Goal: Information Seeking & Learning: Learn about a topic

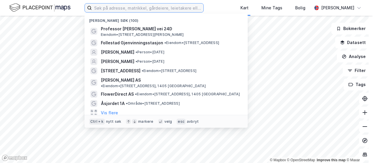
click at [158, 8] on input at bounding box center [147, 7] width 111 height 9
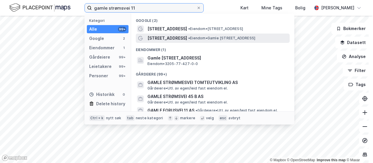
type input "gamle strømsvei 11"
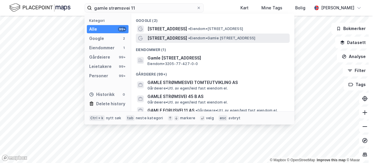
click at [164, 37] on span "[STREET_ADDRESS]" at bounding box center [167, 38] width 40 height 7
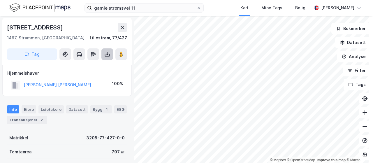
click at [105, 56] on icon at bounding box center [107, 55] width 5 height 2
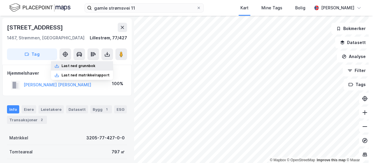
click at [91, 65] on div "Last ned grunnbok" at bounding box center [78, 65] width 34 height 5
click at [30, 109] on div "Eiere" at bounding box center [29, 109] width 15 height 8
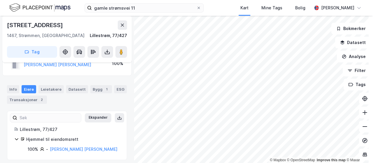
scroll to position [24, 0]
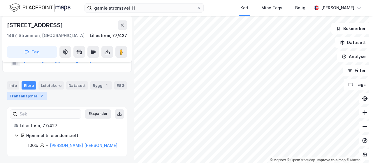
click at [25, 96] on div "Transaksjoner 2" at bounding box center [27, 96] width 40 height 8
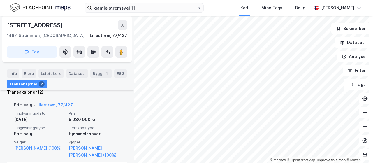
scroll to position [164, 0]
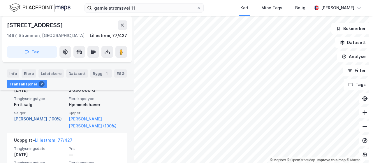
click at [30, 118] on link "[PERSON_NAME] (100%)" at bounding box center [39, 118] width 51 height 7
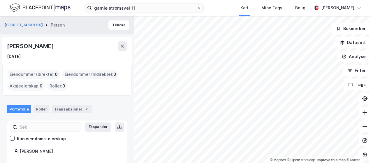
drag, startPoint x: 67, startPoint y: 46, endPoint x: 5, endPoint y: 44, distance: 62.3
click at [5, 44] on div "[PERSON_NAME] [DATE]" at bounding box center [66, 51] width 129 height 28
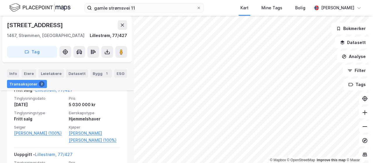
scroll to position [147, 0]
